Goal: Information Seeking & Learning: Learn about a topic

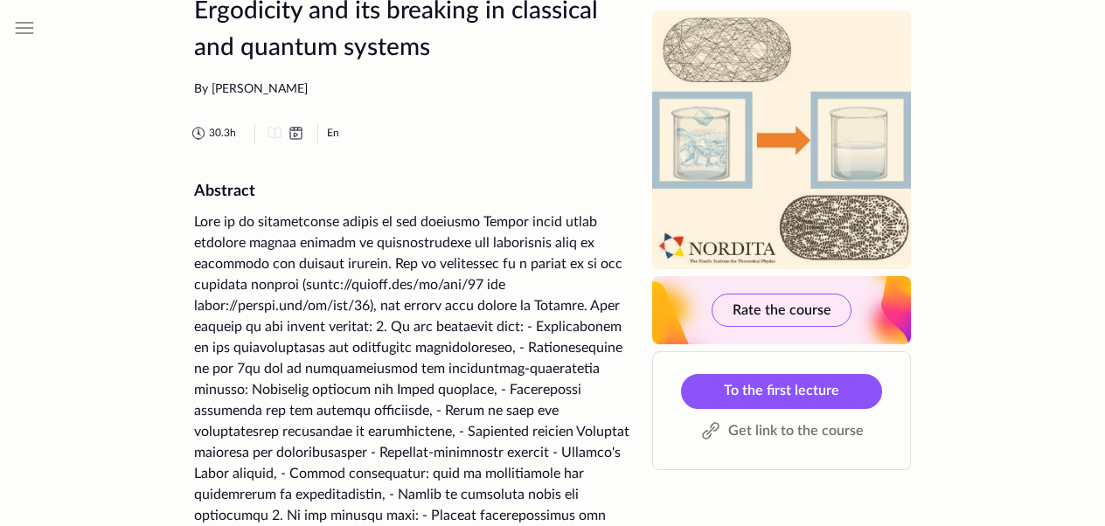
scroll to position [66, 0]
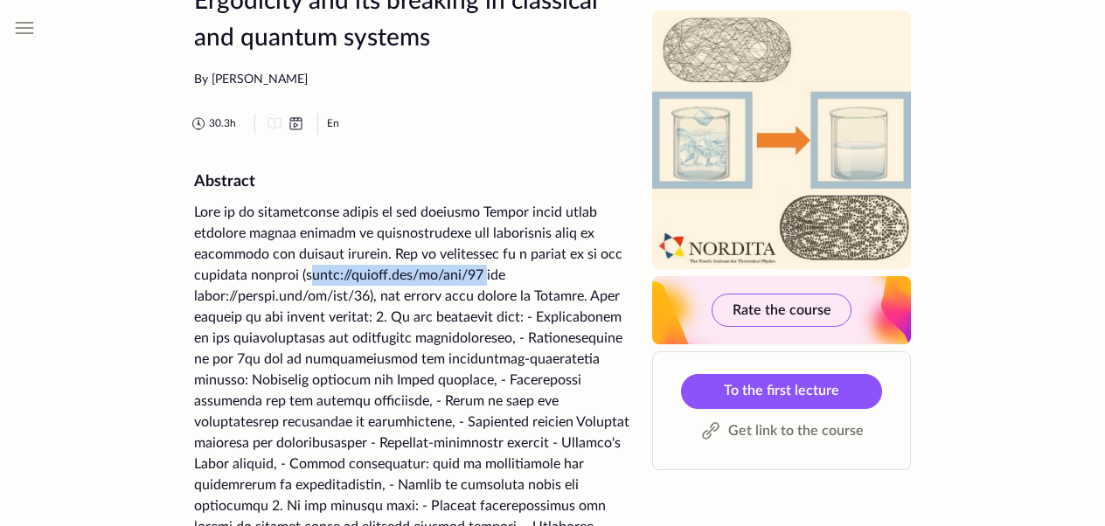
drag, startPoint x: 334, startPoint y: 276, endPoint x: 509, endPoint y: 275, distance: 174.9
click at [509, 275] on div at bounding box center [412, 454] width 437 height 504
copy div "https://enabla.com/en/set/52"
click at [514, 133] on div "30.3 h En" at bounding box center [409, 124] width 443 height 21
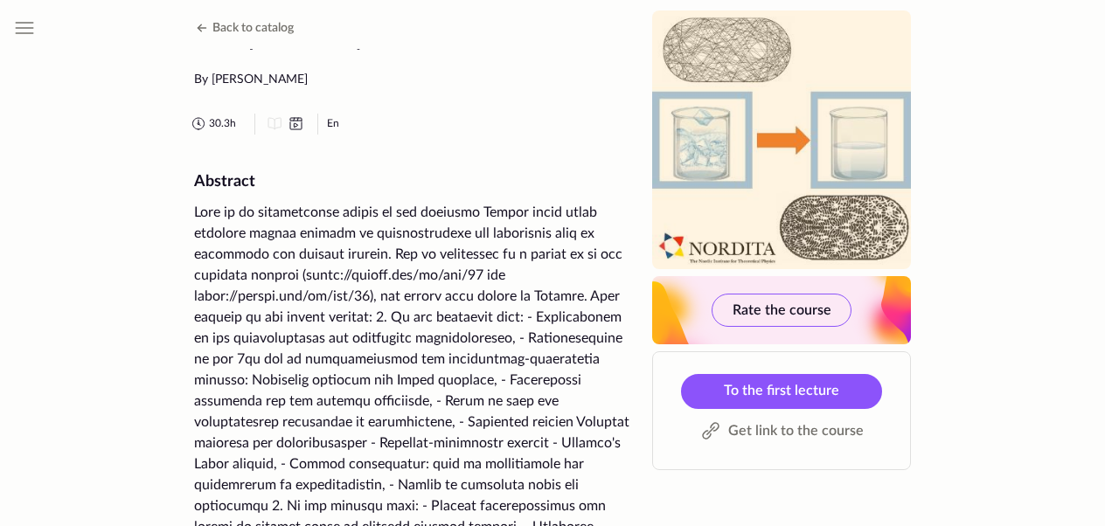
scroll to position [0, 0]
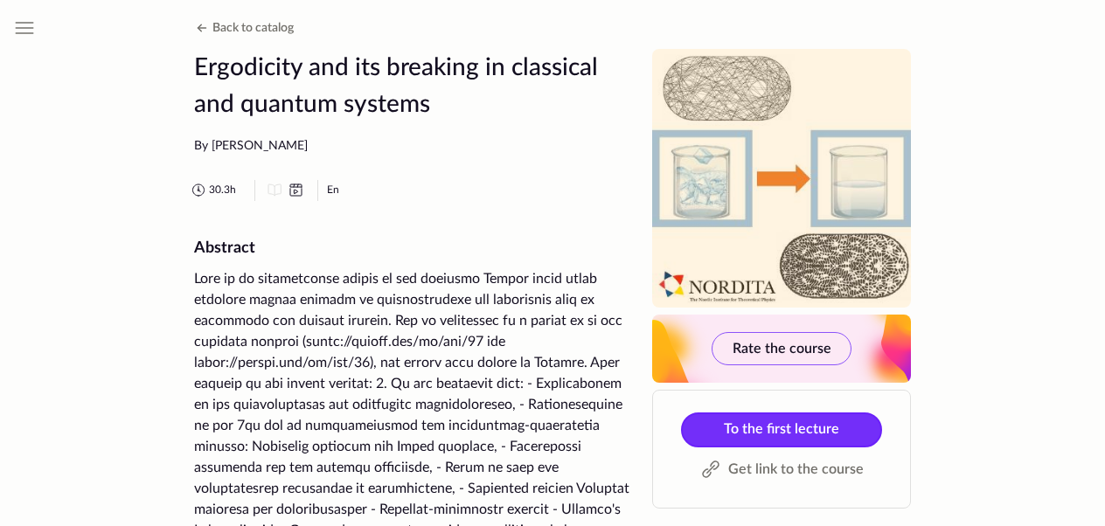
click at [737, 428] on span "To the first lecture" at bounding box center [781, 429] width 115 height 14
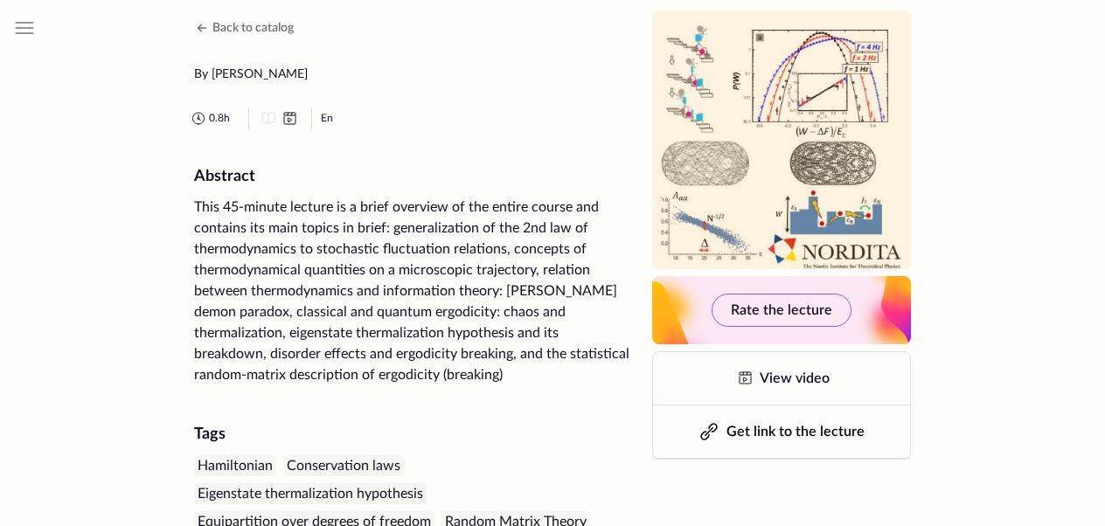
scroll to position [119, 0]
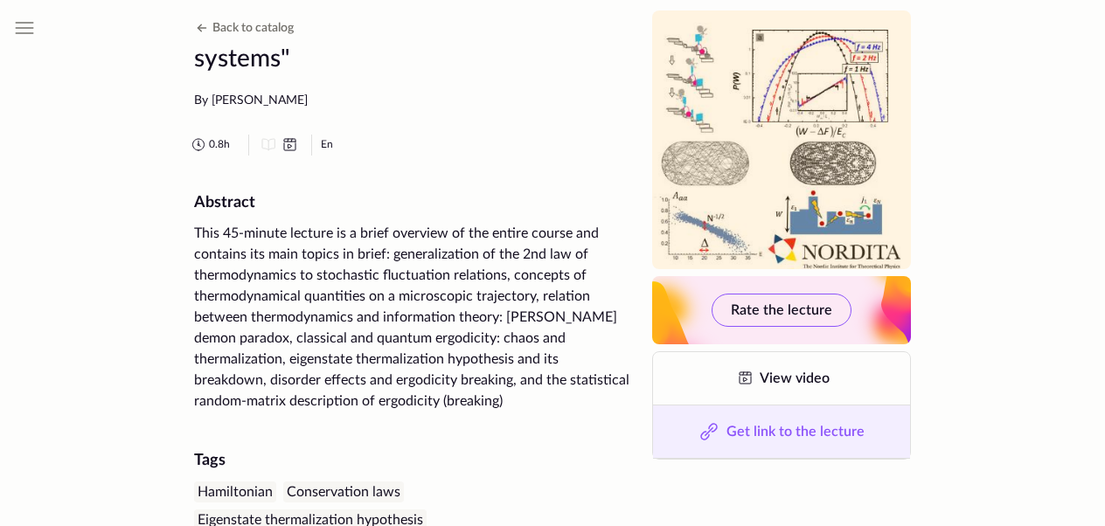
click at [712, 428] on icon at bounding box center [709, 431] width 7 height 7
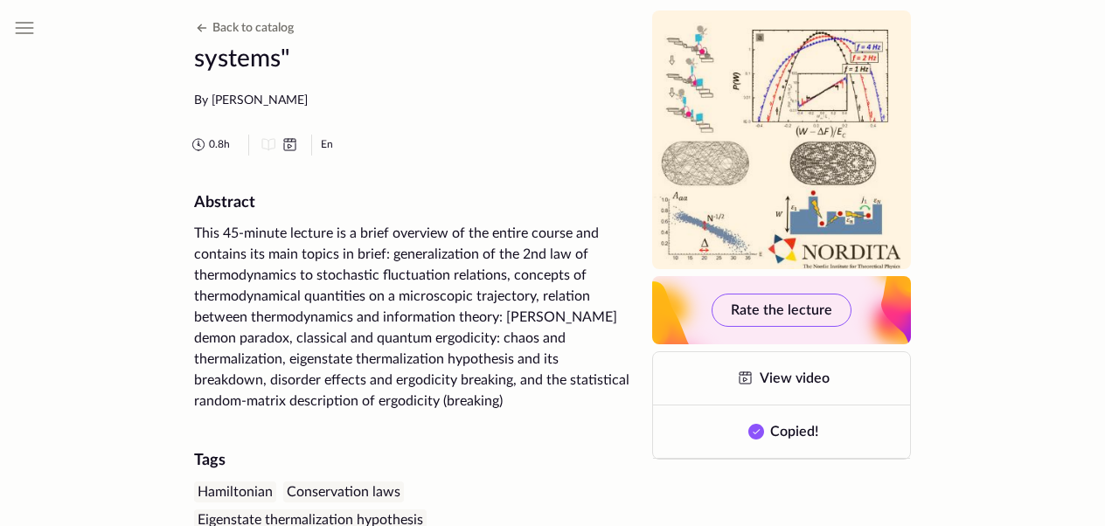
scroll to position [0, 0]
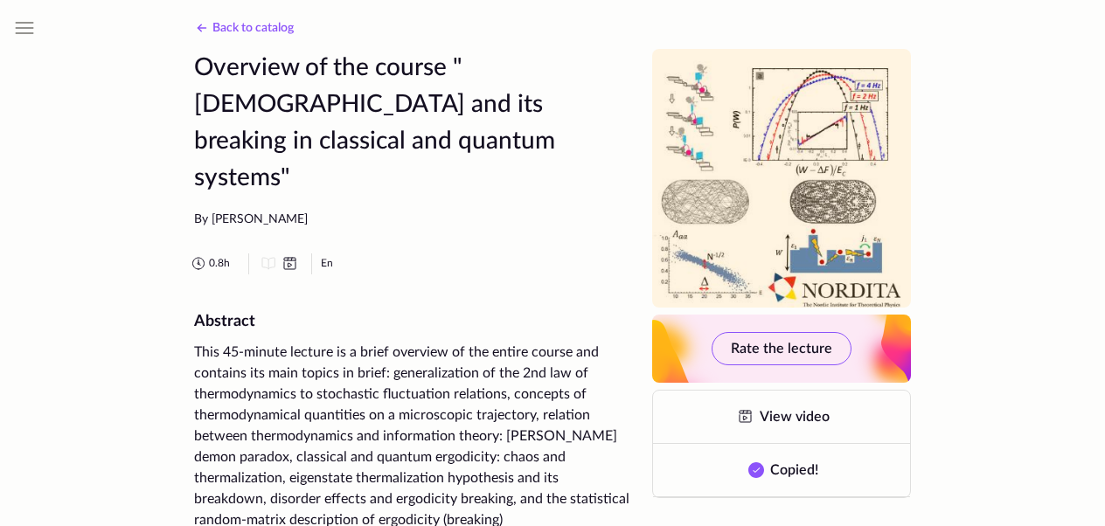
click at [248, 28] on span "Back to catalog" at bounding box center [252, 28] width 81 height 12
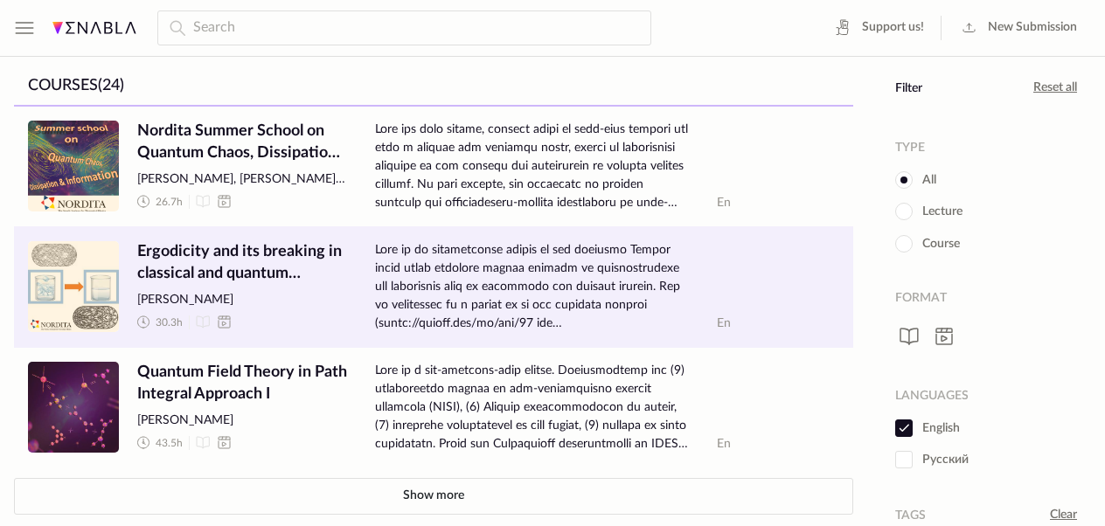
click at [257, 262] on span "Ergodicity and its breaking in classical and quantum systems" at bounding box center [242, 263] width 210 height 44
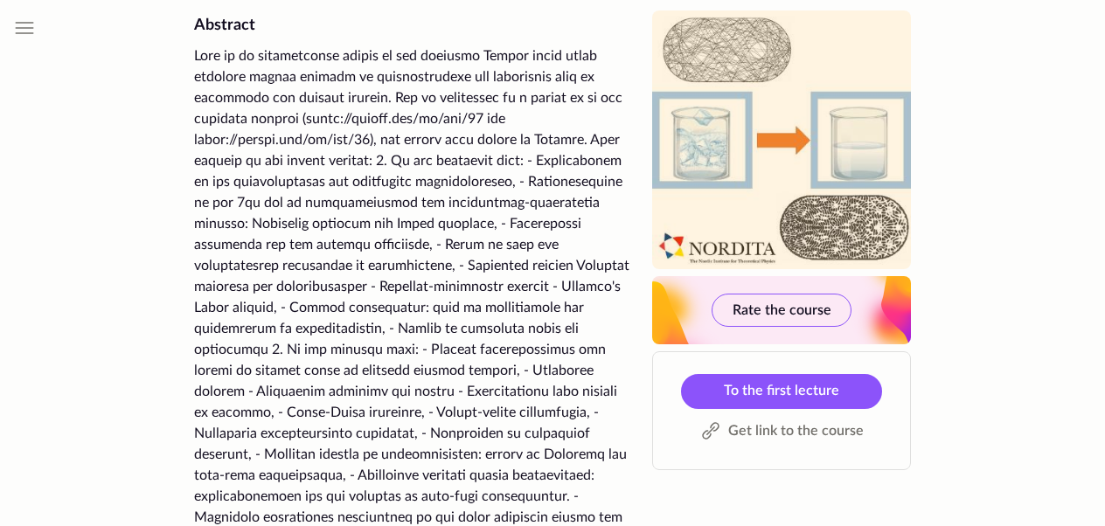
scroll to position [224, 0]
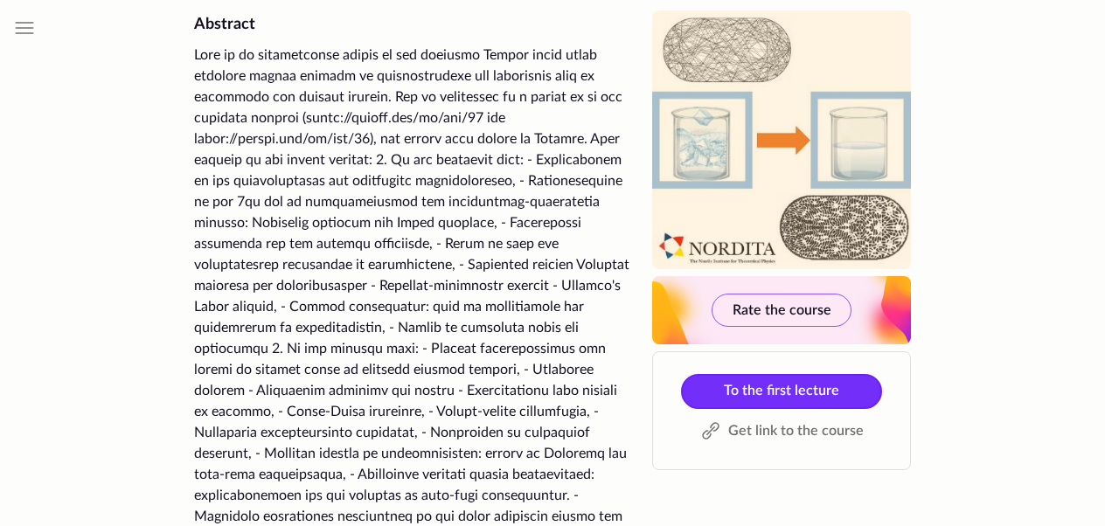
click at [749, 395] on span "To the first lecture" at bounding box center [781, 391] width 115 height 14
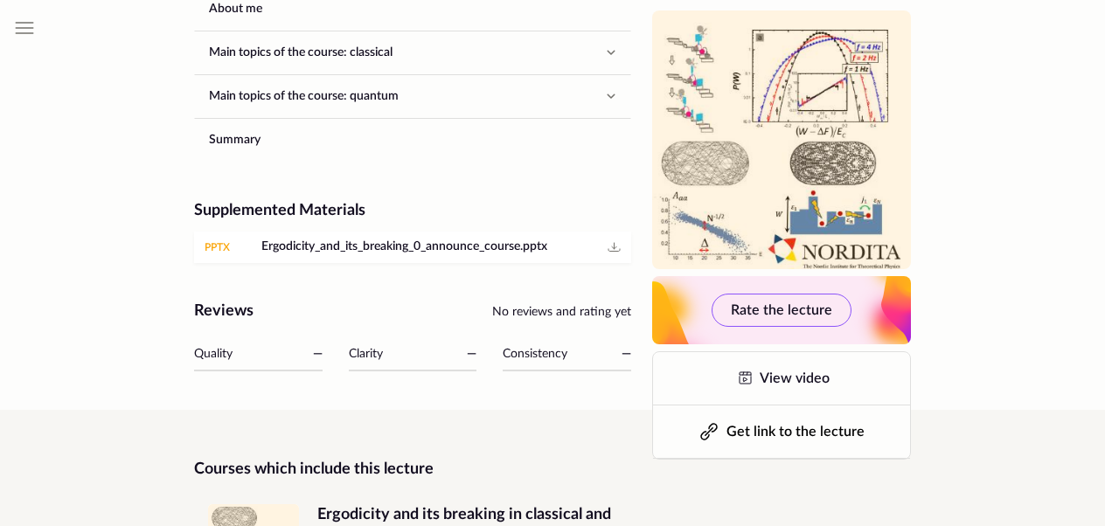
scroll to position [1109, 0]
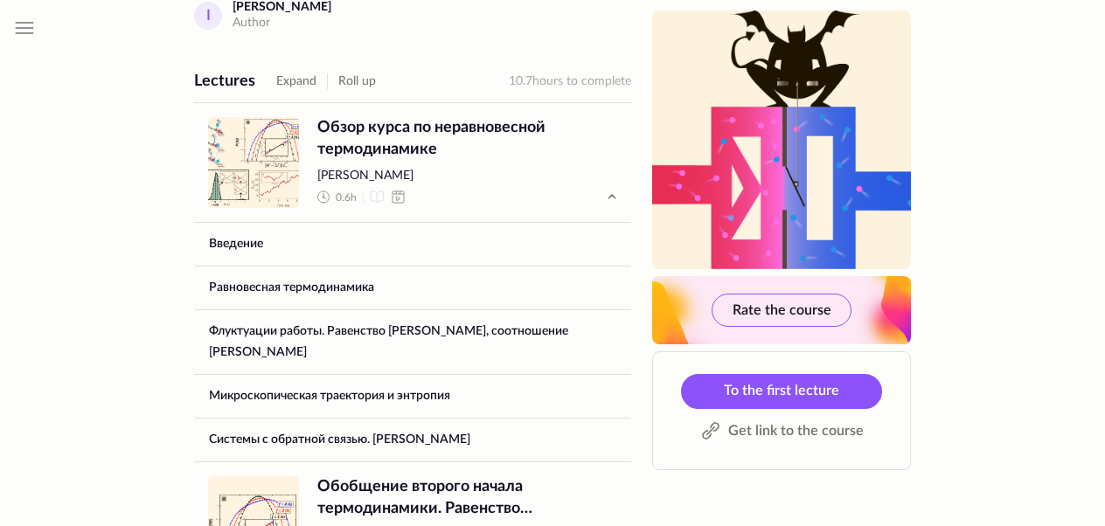
scroll to position [757, 0]
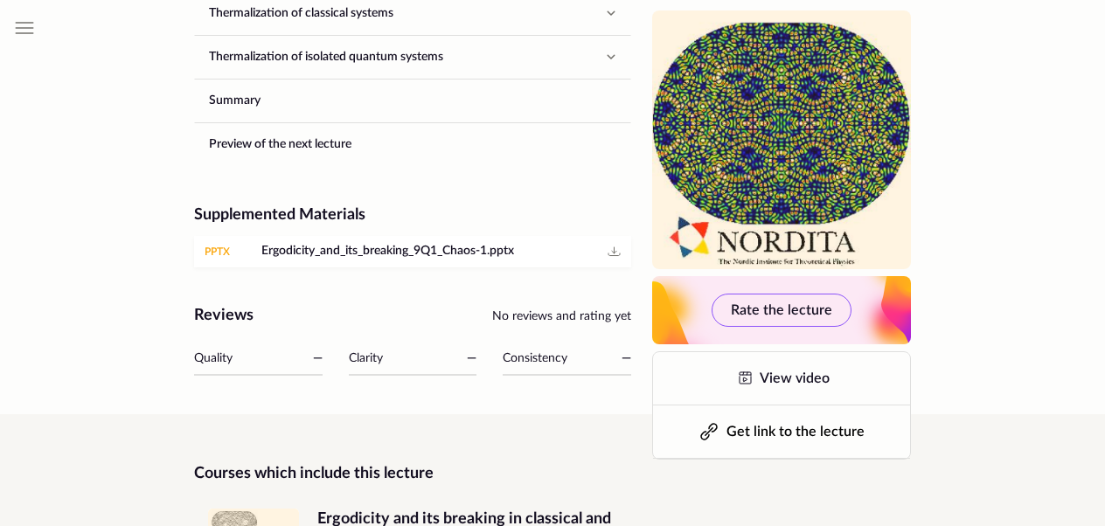
scroll to position [1099, 0]
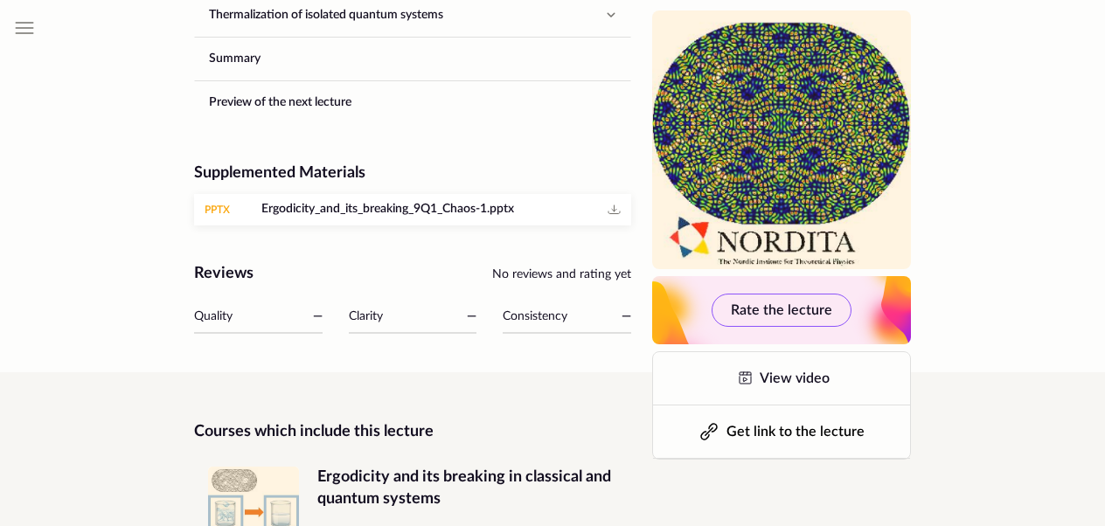
click at [360, 201] on span "Ergodicity_and_its_breaking_9Q1_Chaos-1.pptx" at bounding box center [387, 209] width 253 height 17
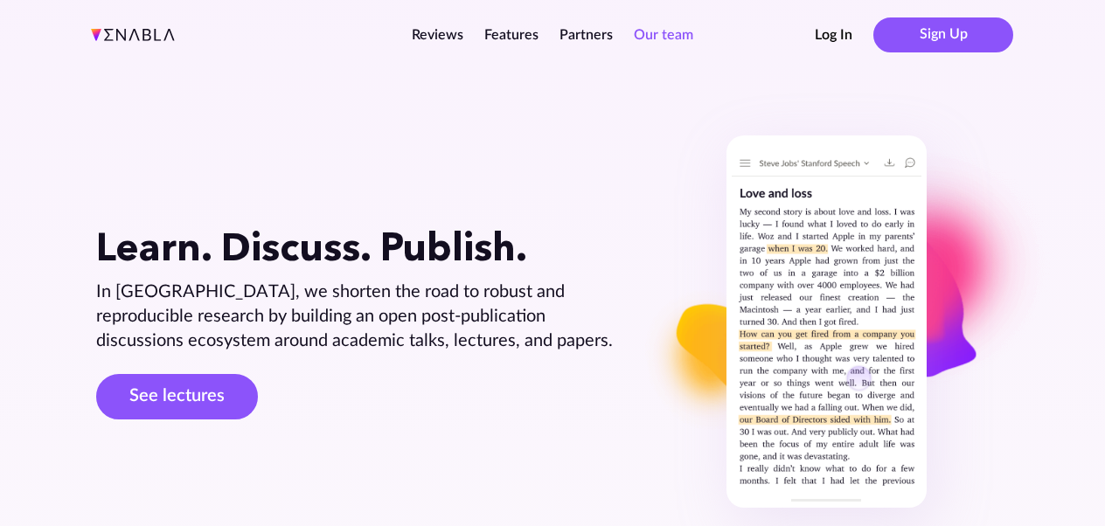
click at [661, 37] on link "Our team" at bounding box center [663, 35] width 59 height 14
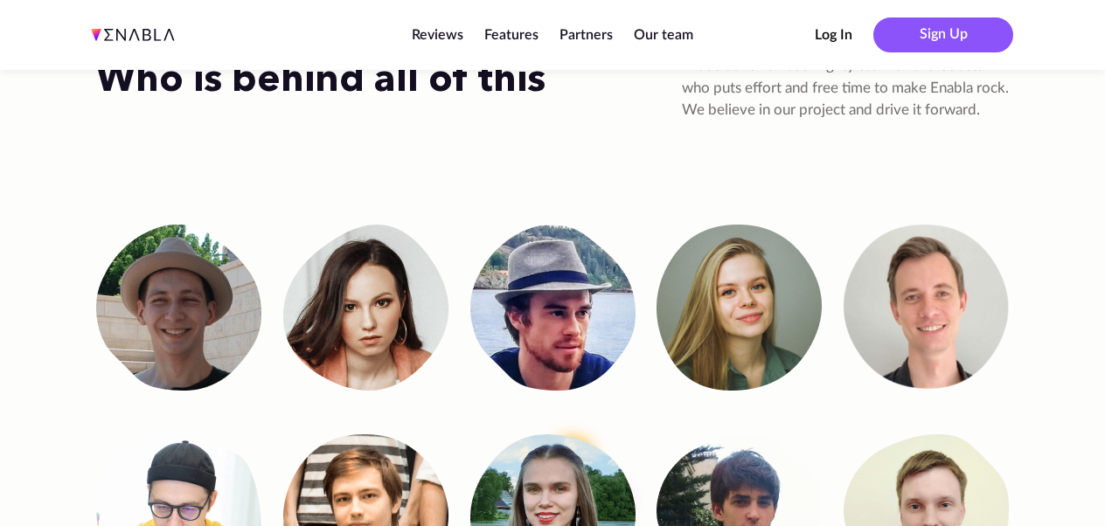
scroll to position [3375, 0]
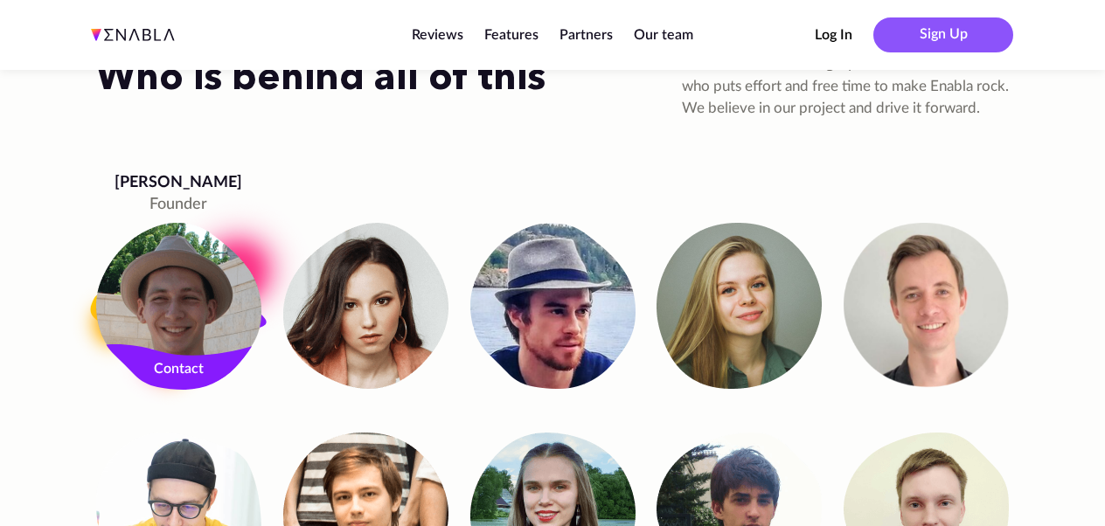
click at [184, 287] on img at bounding box center [178, 307] width 165 height 166
click at [184, 354] on link "Contact" at bounding box center [178, 371] width 165 height 35
